Goal: Task Accomplishment & Management: Use online tool/utility

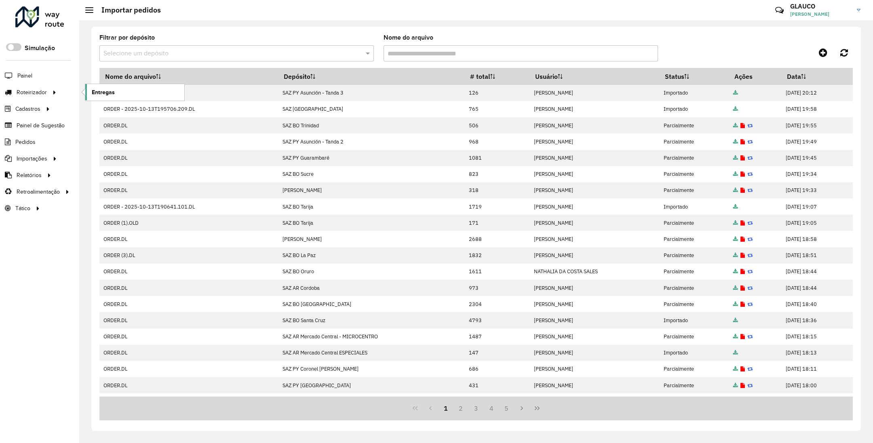
click at [98, 91] on span "Entregas" at bounding box center [103, 92] width 23 height 8
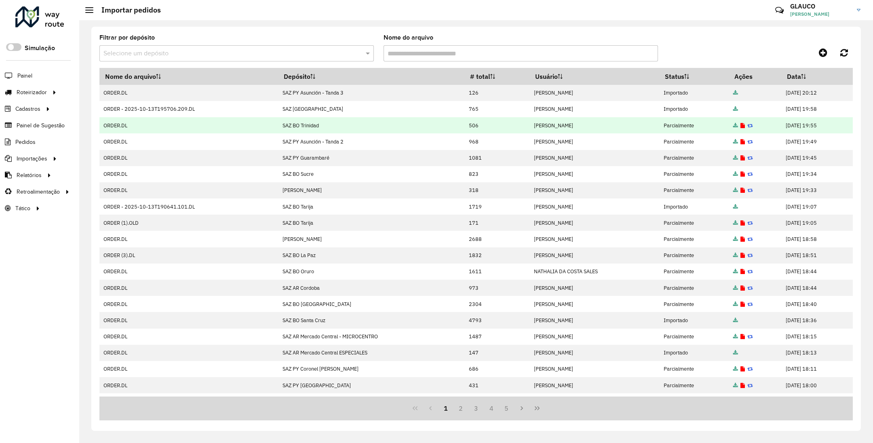
click at [606, 119] on td "[PERSON_NAME] DOS [PERSON_NAME]" at bounding box center [594, 125] width 130 height 16
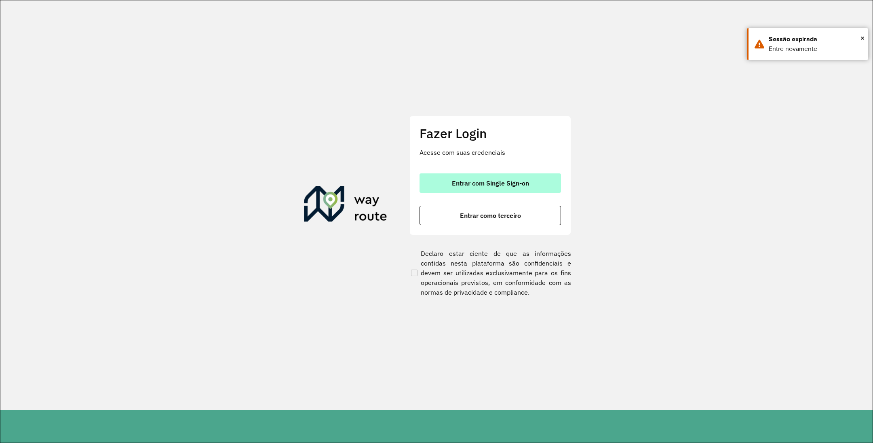
click at [487, 184] on span "Entrar com Single Sign-on" at bounding box center [490, 183] width 77 height 6
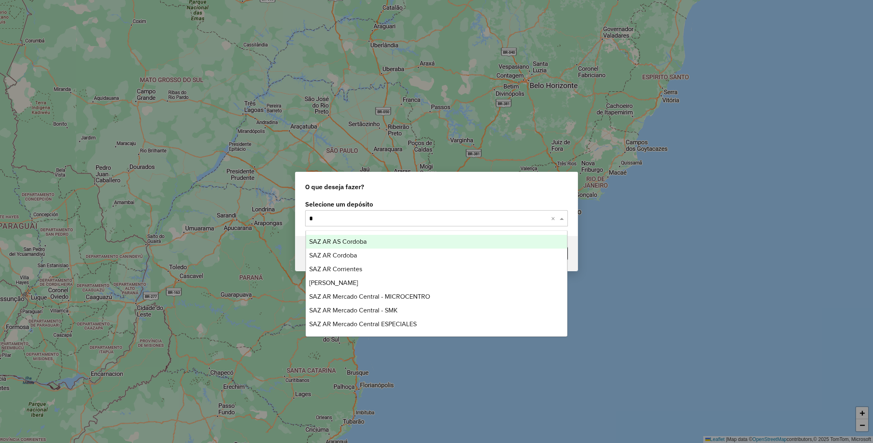
type input "**"
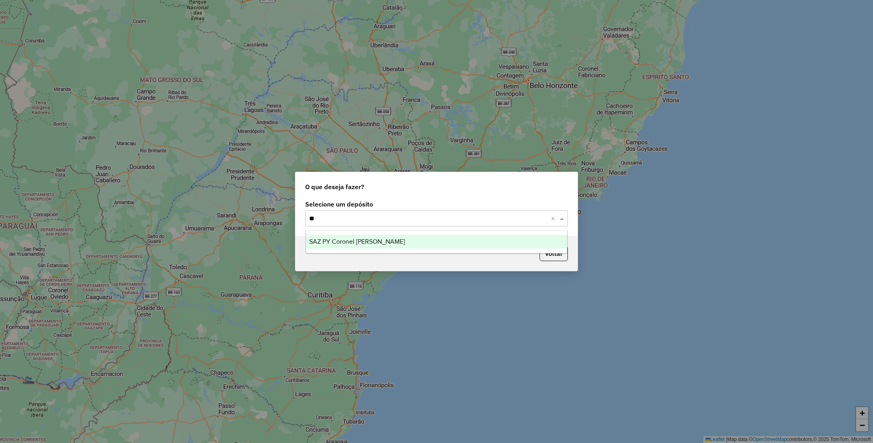
click at [360, 236] on div "SAZ [PERSON_NAME] [PERSON_NAME]" at bounding box center [436, 242] width 261 height 14
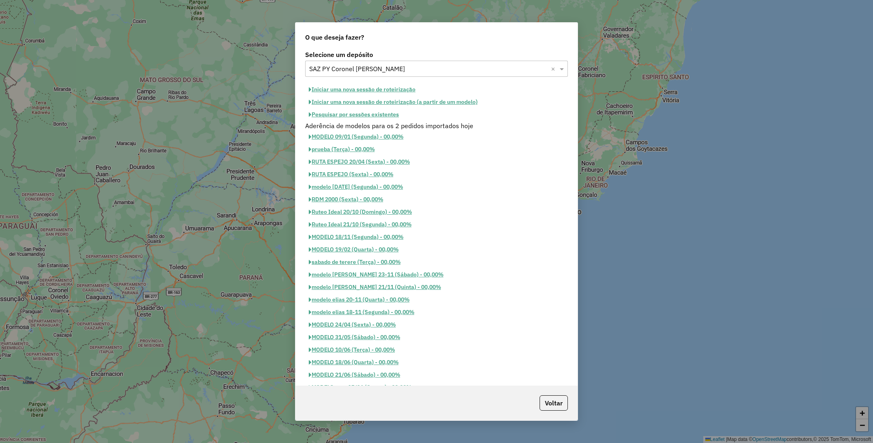
click at [351, 113] on button "Pesquisar por sessões existentes" at bounding box center [353, 114] width 97 height 13
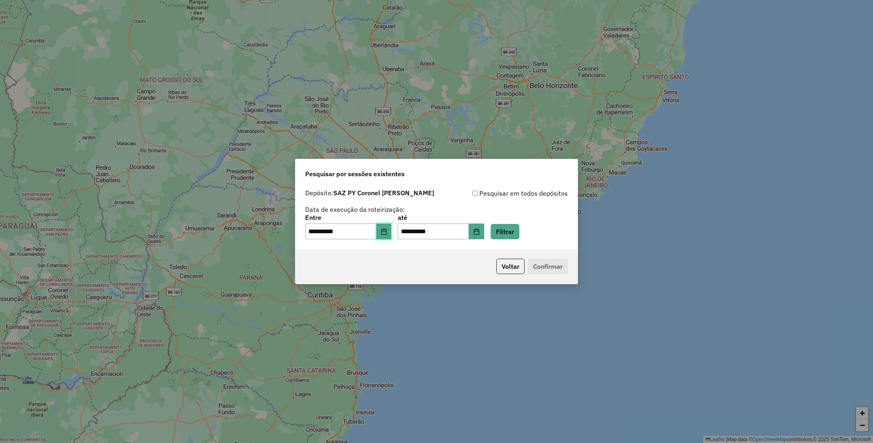
click at [387, 232] on icon "Choose Date" at bounding box center [384, 231] width 6 height 6
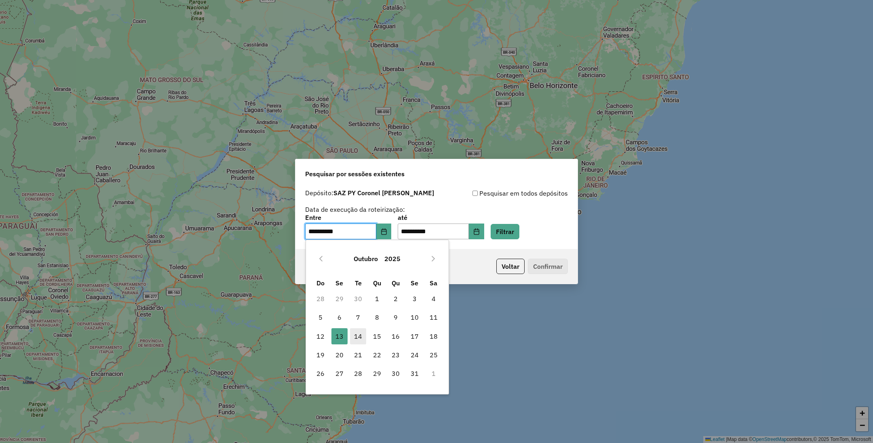
click at [356, 337] on span "14" at bounding box center [358, 336] width 16 height 16
type input "**********"
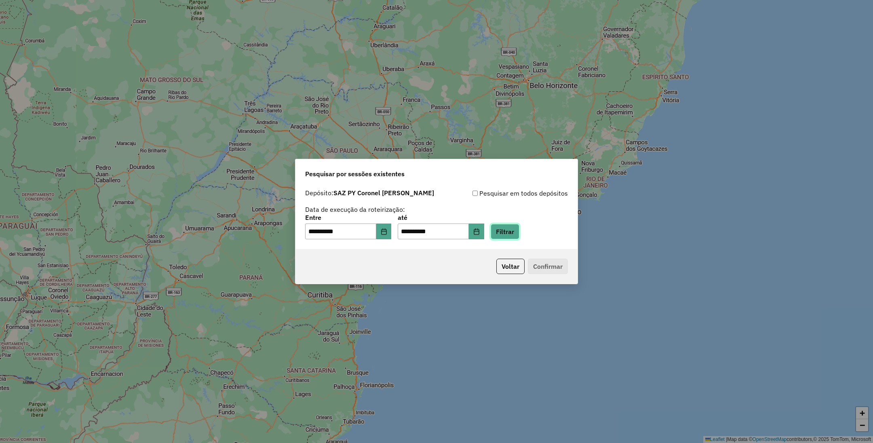
click at [518, 233] on button "Filtrar" at bounding box center [505, 231] width 29 height 15
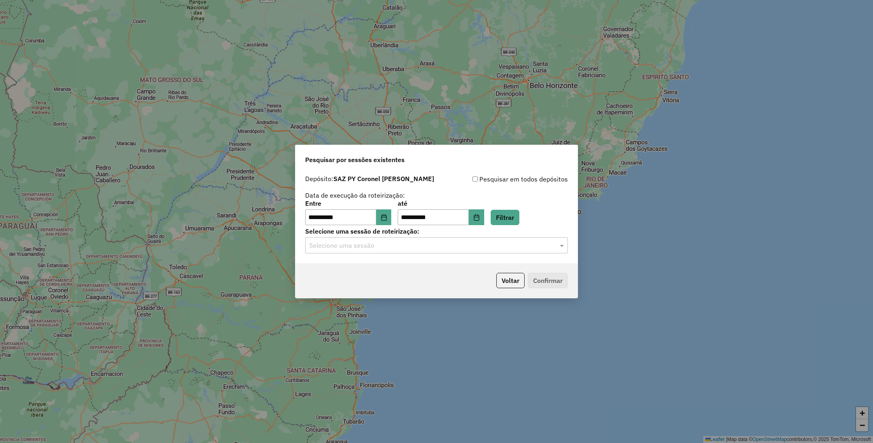
click at [396, 241] on input "text" at bounding box center [428, 246] width 238 height 10
click at [373, 271] on span "1294050 - 14/10/2025 18:14" at bounding box center [341, 268] width 64 height 7
click at [551, 277] on button "Confirmar" at bounding box center [548, 280] width 40 height 15
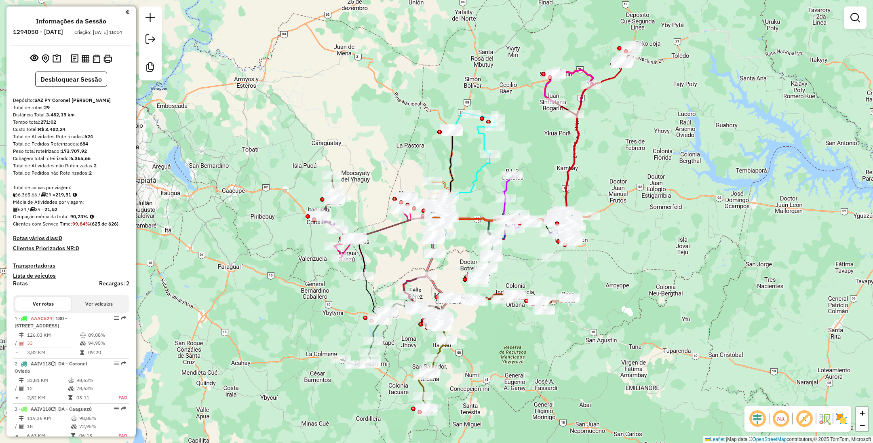
click at [839, 418] on img at bounding box center [841, 418] width 13 height 13
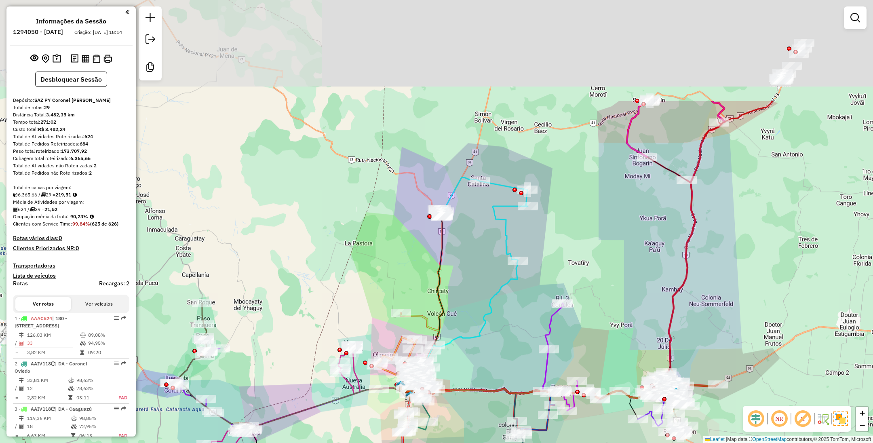
drag, startPoint x: 476, startPoint y: 103, endPoint x: 478, endPoint y: 250, distance: 147.1
click at [478, 250] on div "Janela de atendimento Grade de atendimento Capacidade Transportadoras Veículos …" at bounding box center [436, 221] width 873 height 443
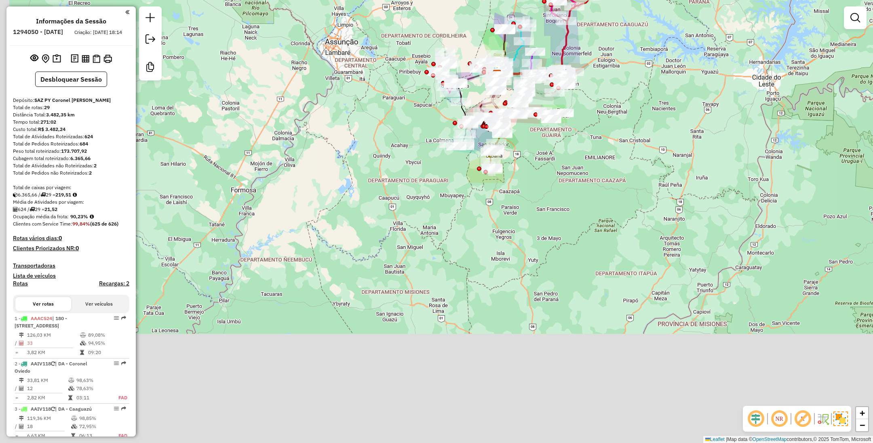
drag, startPoint x: 520, startPoint y: 386, endPoint x: 556, endPoint y: 173, distance: 215.6
click at [556, 173] on div "Janela de atendimento Grade de atendimento Capacidade Transportadoras Veículos …" at bounding box center [436, 221] width 873 height 443
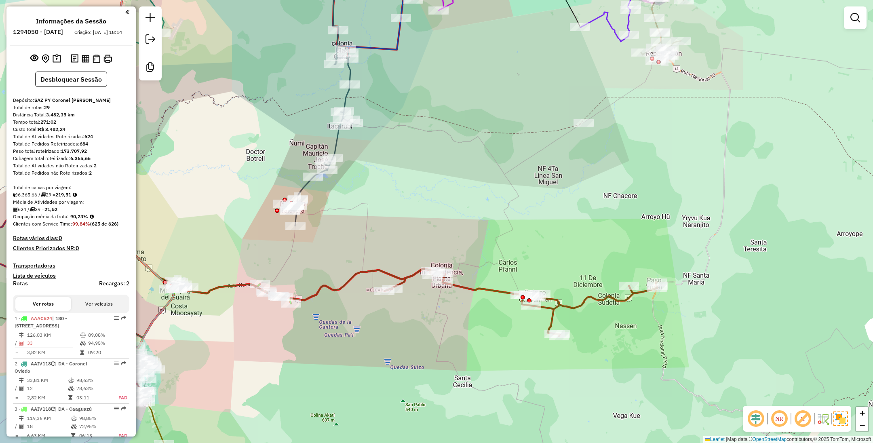
drag, startPoint x: 575, startPoint y: 173, endPoint x: 563, endPoint y: 219, distance: 47.6
click at [563, 219] on div "Janela de atendimento Grade de atendimento Capacidade Transportadoras Veículos …" at bounding box center [436, 221] width 873 height 443
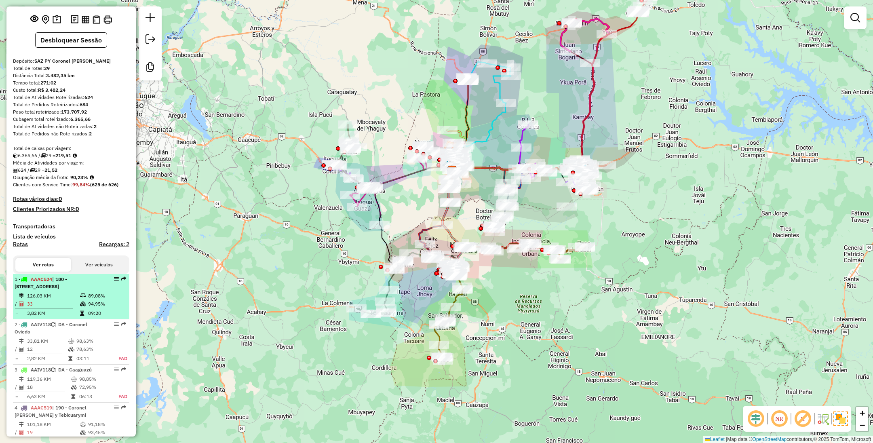
scroll to position [61, 0]
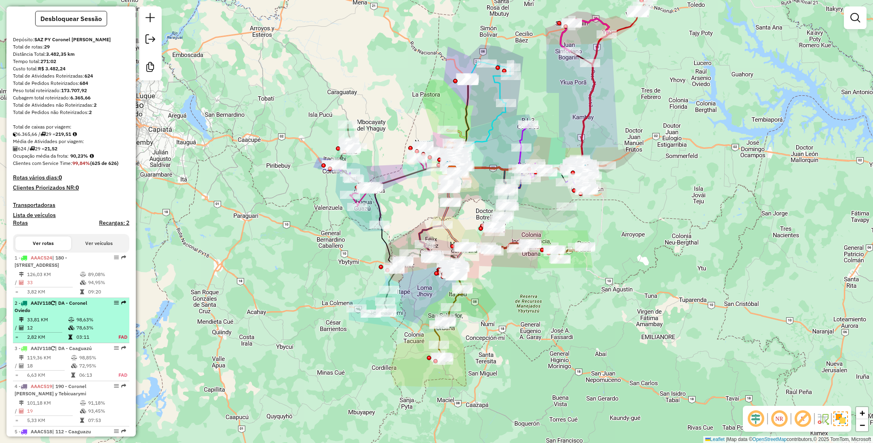
click at [91, 324] on td "98,63%" at bounding box center [93, 320] width 34 height 8
select select "**********"
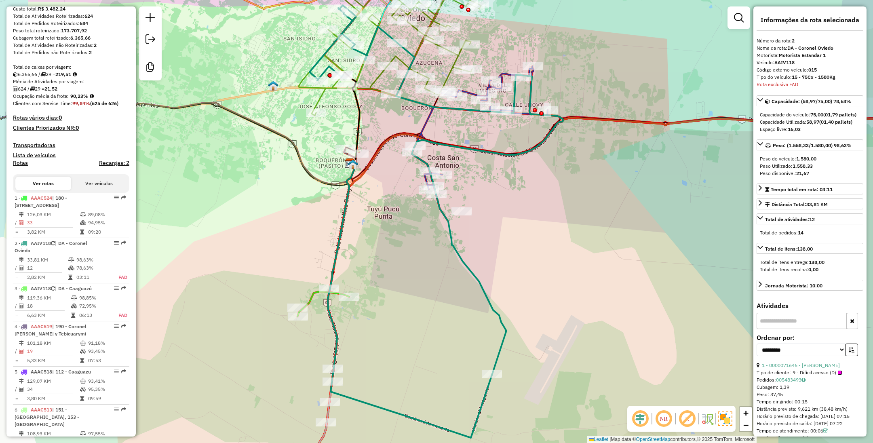
scroll to position [121, 0]
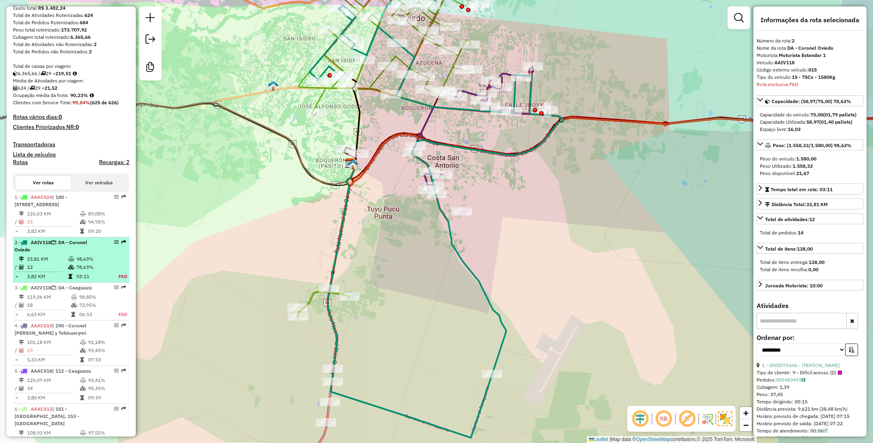
click at [101, 253] on div "2 - AAIV118 | DA - Coronel Oviedo" at bounding box center [71, 246] width 113 height 15
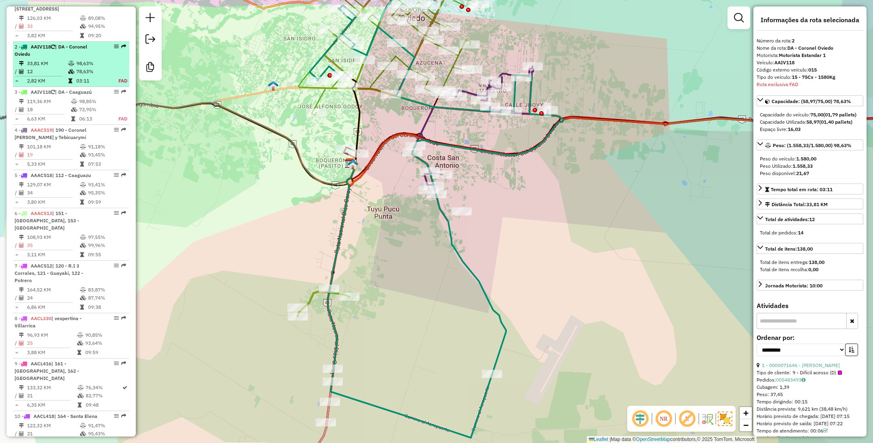
scroll to position [367, 0]
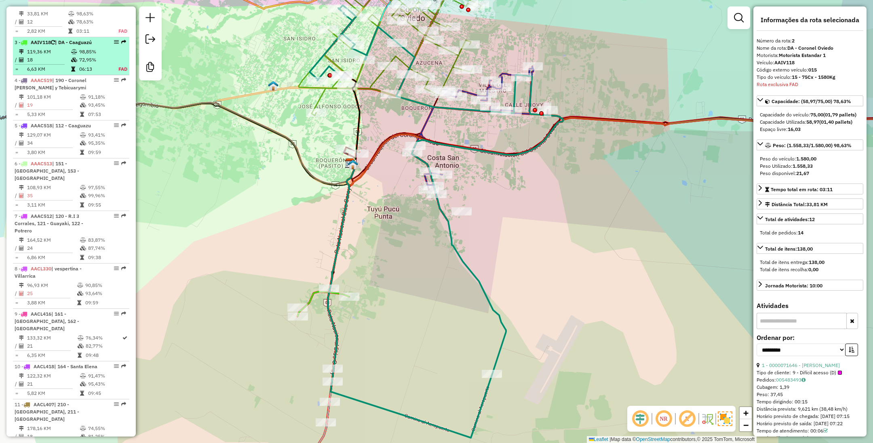
click at [85, 64] on td "72,95%" at bounding box center [95, 60] width 32 height 8
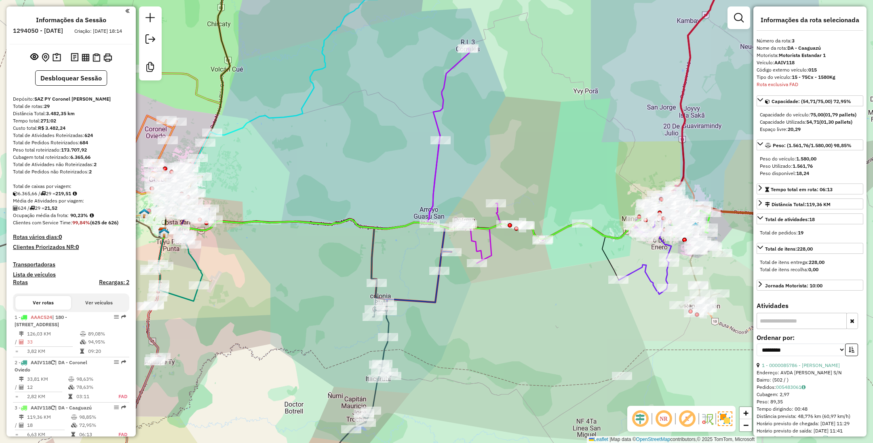
scroll to position [0, 0]
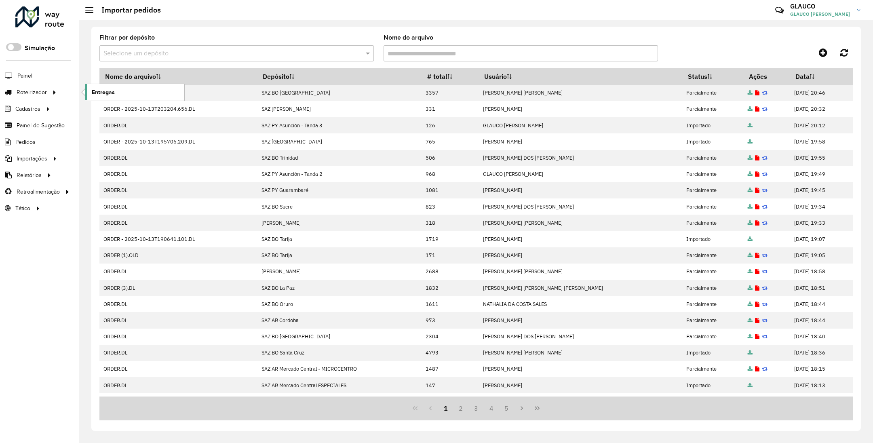
click at [115, 92] on link "Entregas" at bounding box center [134, 92] width 99 height 16
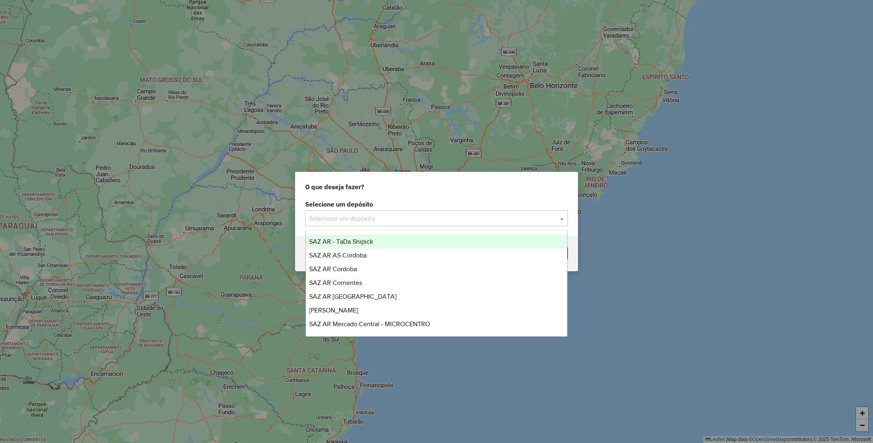
click at [402, 218] on input "text" at bounding box center [428, 219] width 238 height 10
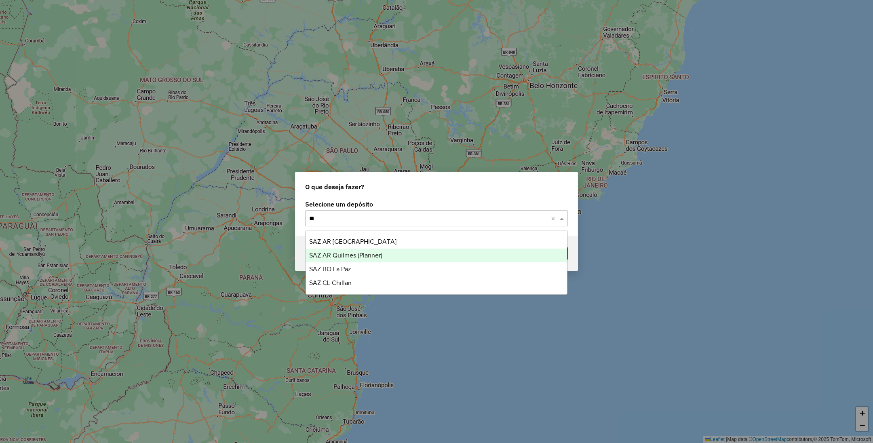
type input "**"
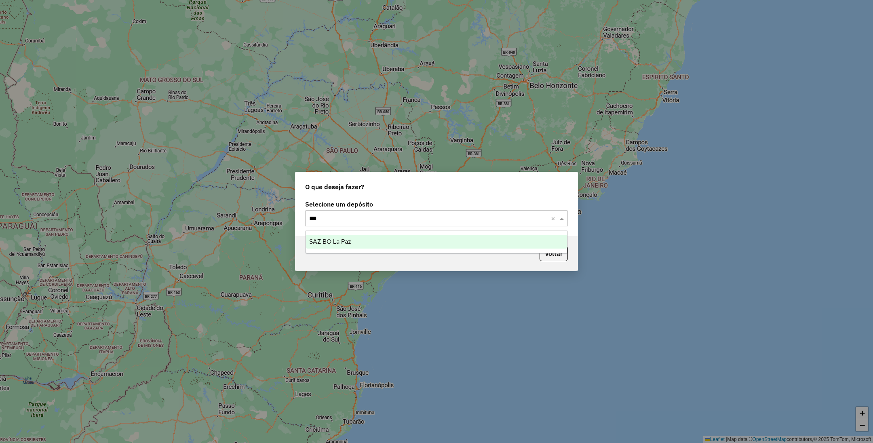
click at [364, 239] on div "SAZ BO La Paz" at bounding box center [436, 242] width 261 height 14
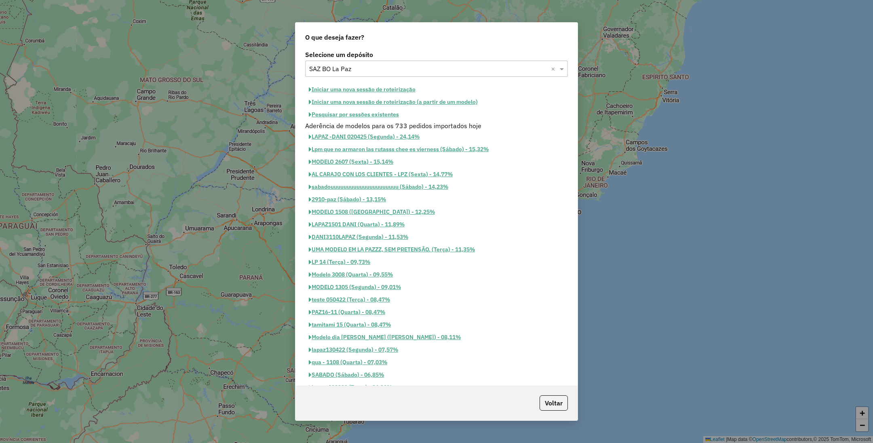
click at [345, 114] on button "Pesquisar por sessões existentes" at bounding box center [353, 114] width 97 height 13
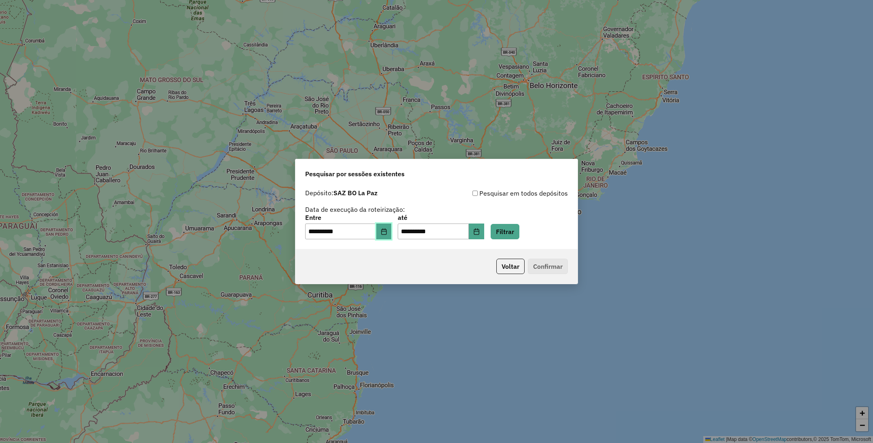
click at [387, 231] on icon "Choose Date" at bounding box center [384, 231] width 6 height 6
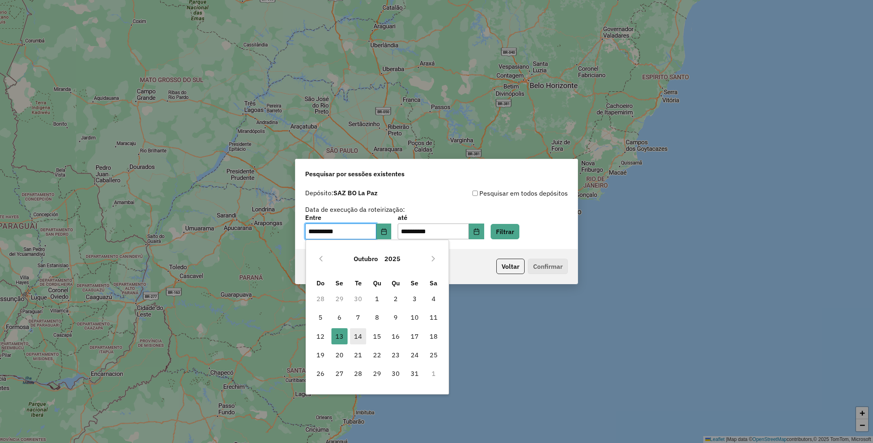
click at [358, 336] on span "14" at bounding box center [358, 336] width 16 height 16
type input "**********"
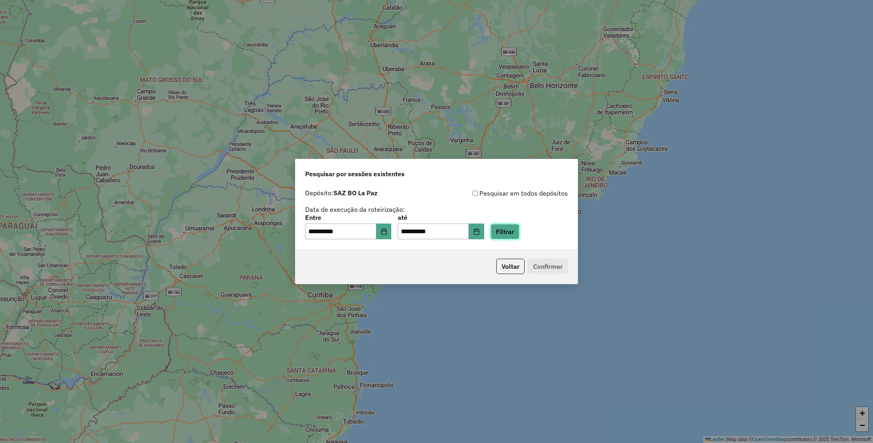
click at [519, 230] on button "Filtrar" at bounding box center [505, 231] width 29 height 15
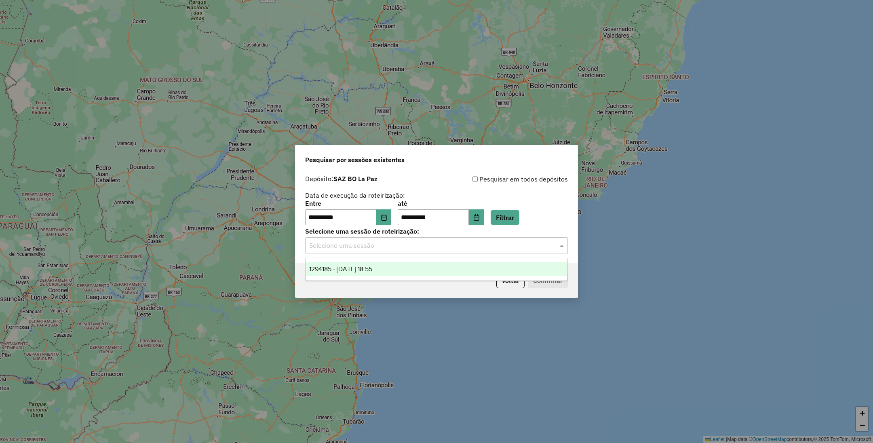
click at [514, 245] on input "text" at bounding box center [428, 246] width 238 height 10
click at [416, 266] on div "1294185 - 14/10/2025 18:55" at bounding box center [436, 269] width 261 height 14
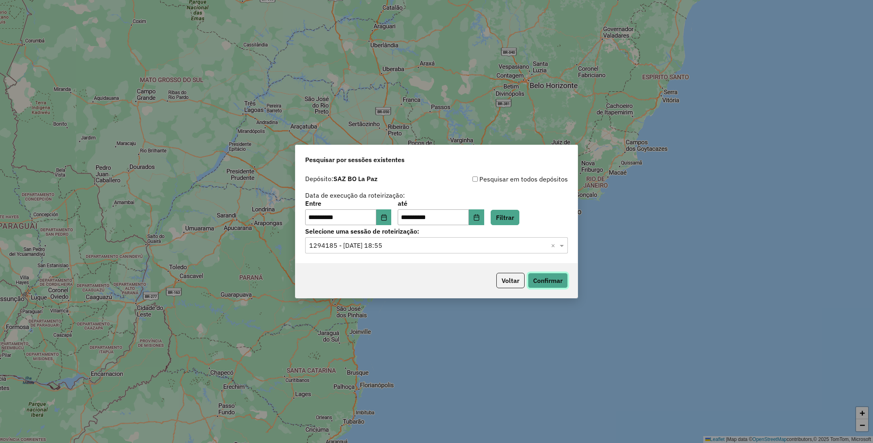
click at [547, 279] on button "Confirmar" at bounding box center [548, 280] width 40 height 15
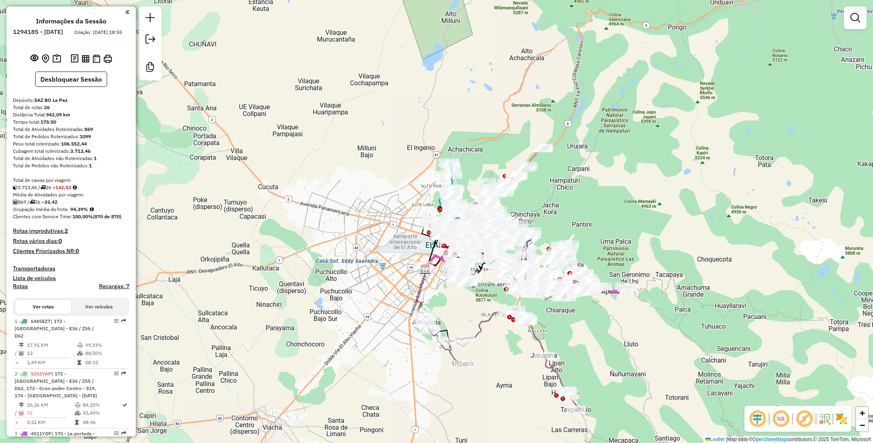
click at [843, 416] on img at bounding box center [841, 418] width 13 height 13
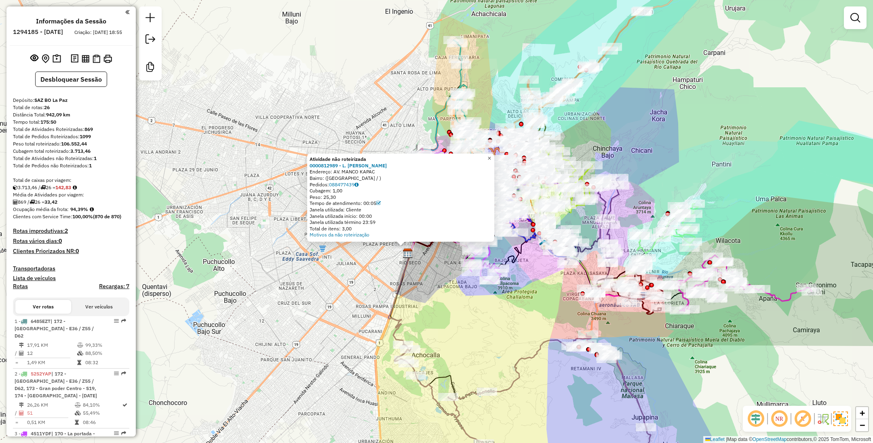
click at [491, 155] on span "×" at bounding box center [489, 158] width 4 height 7
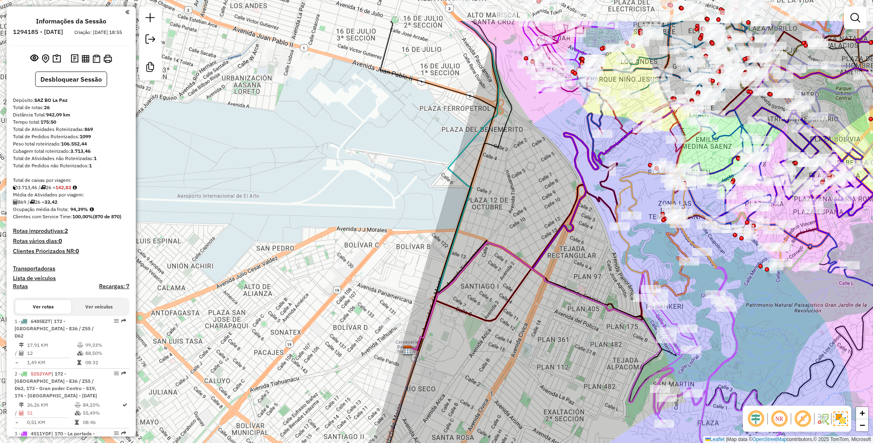
drag, startPoint x: 487, startPoint y: 113, endPoint x: 490, endPoint y: 179, distance: 65.5
click at [490, 179] on div "Janela de atendimento Grade de atendimento Capacidade Transportadoras Veículos …" at bounding box center [436, 221] width 873 height 443
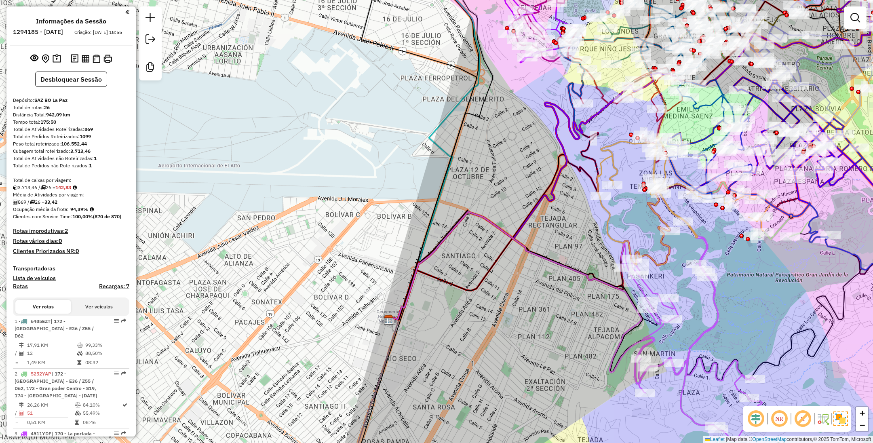
drag, startPoint x: 533, startPoint y: 210, endPoint x: 514, endPoint y: 181, distance: 34.7
click at [514, 181] on div "Janela de atendimento Grade de atendimento Capacidade Transportadoras Veículos …" at bounding box center [436, 221] width 873 height 443
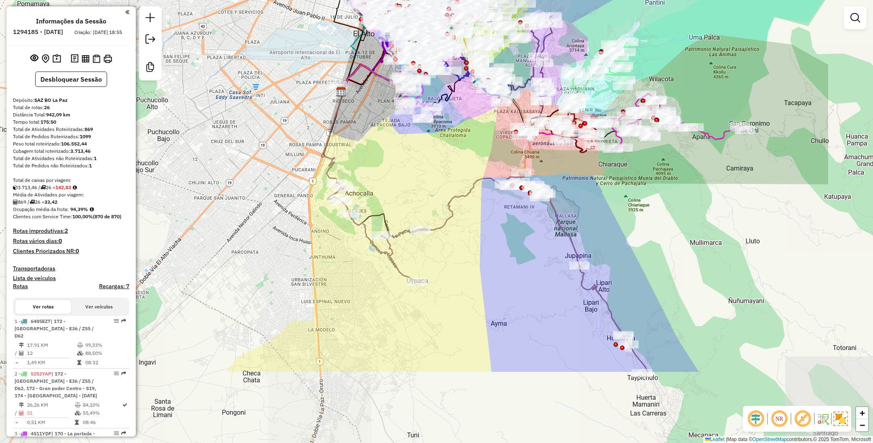
drag, startPoint x: 744, startPoint y: 312, endPoint x: 612, endPoint y: 196, distance: 175.5
click at [612, 196] on div "Janela de atendimento Grade de atendimento Capacidade Transportadoras Veículos …" at bounding box center [436, 221] width 873 height 443
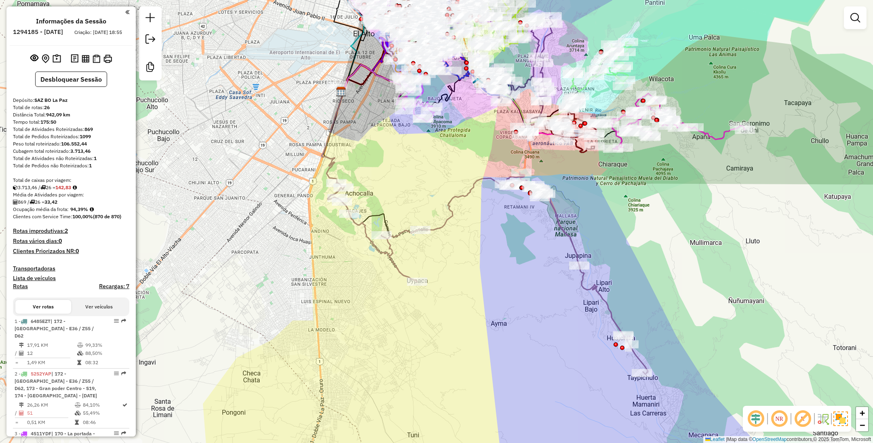
click at [561, 225] on icon at bounding box center [488, 273] width 320 height 202
select select "**********"
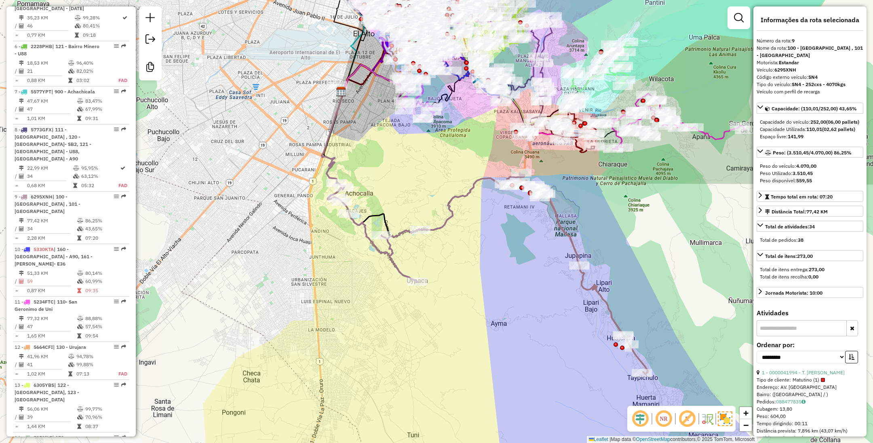
scroll to position [687, 0]
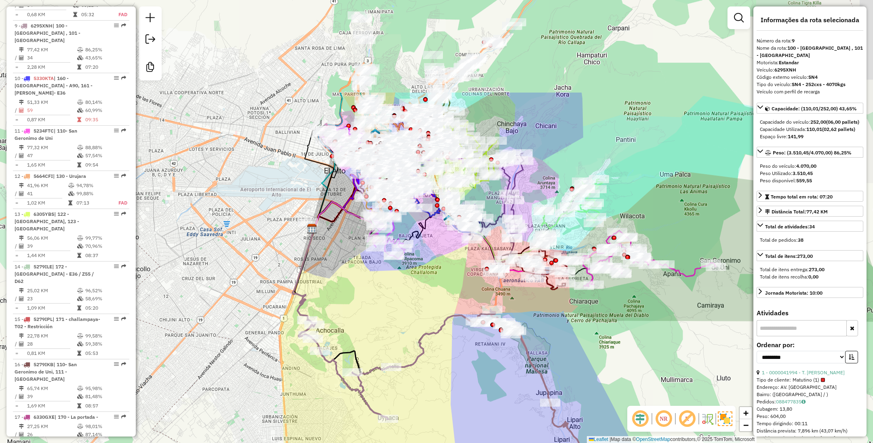
drag, startPoint x: 624, startPoint y: 230, endPoint x: 595, endPoint y: 368, distance: 140.4
click at [595, 368] on div "Janela de atendimento Grade de atendimento Capacidade Transportadoras Veículos …" at bounding box center [436, 221] width 873 height 443
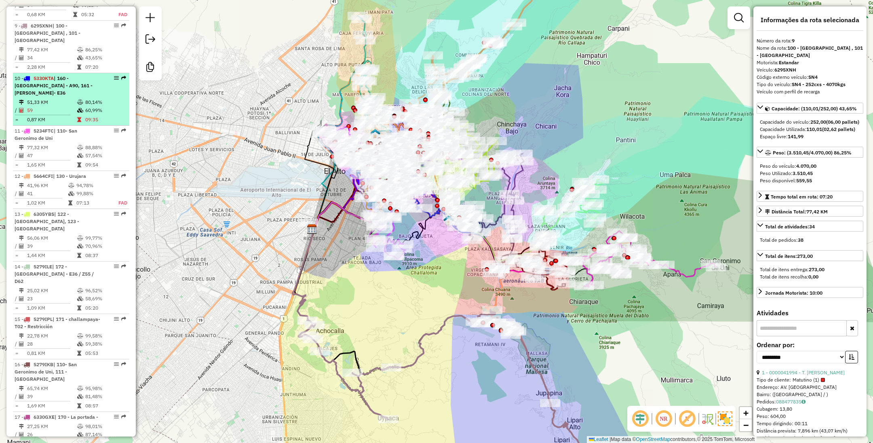
click at [86, 98] on td "80,14%" at bounding box center [105, 102] width 41 height 8
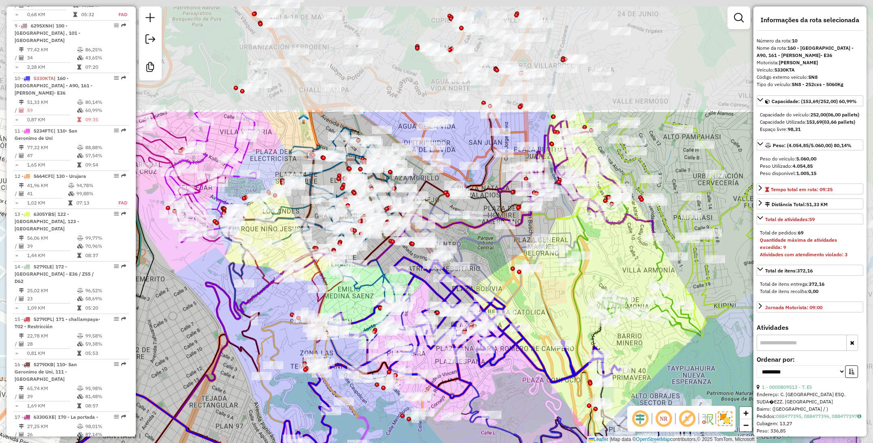
drag, startPoint x: 626, startPoint y: 242, endPoint x: 526, endPoint y: 399, distance: 185.9
click at [526, 399] on div "Janela de atendimento Grade de atendimento Capacidade Transportadoras Veículos …" at bounding box center [436, 221] width 873 height 443
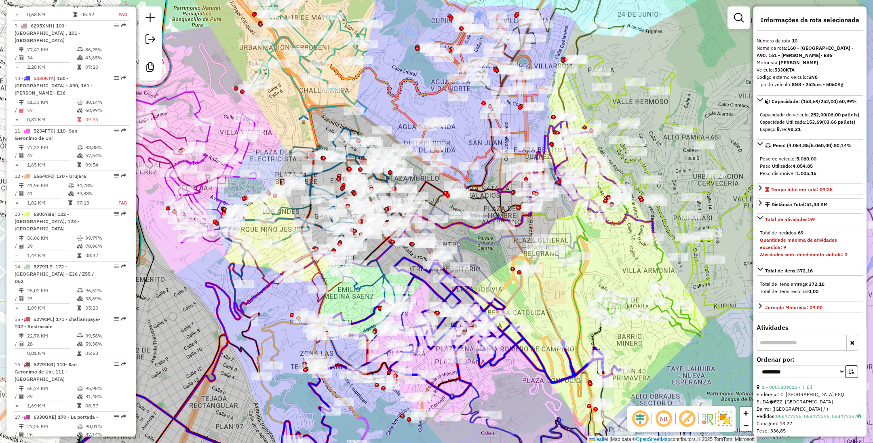
click at [443, 208] on icon at bounding box center [484, 238] width 193 height 131
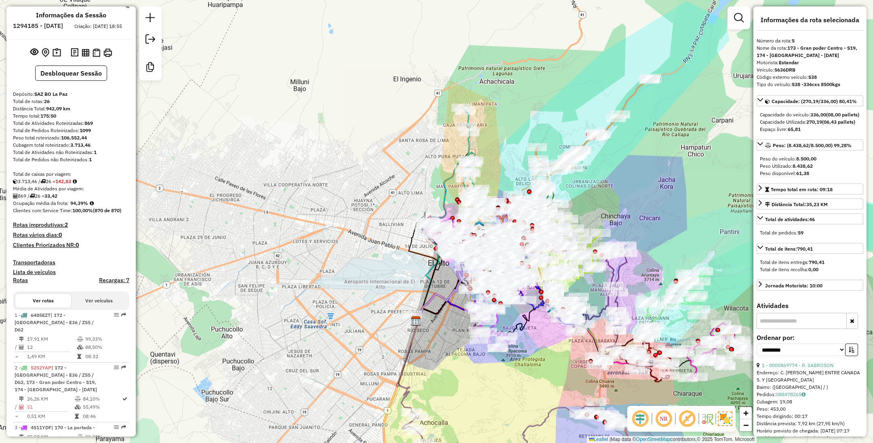
scroll to position [0, 0]
